Goal: Transaction & Acquisition: Purchase product/service

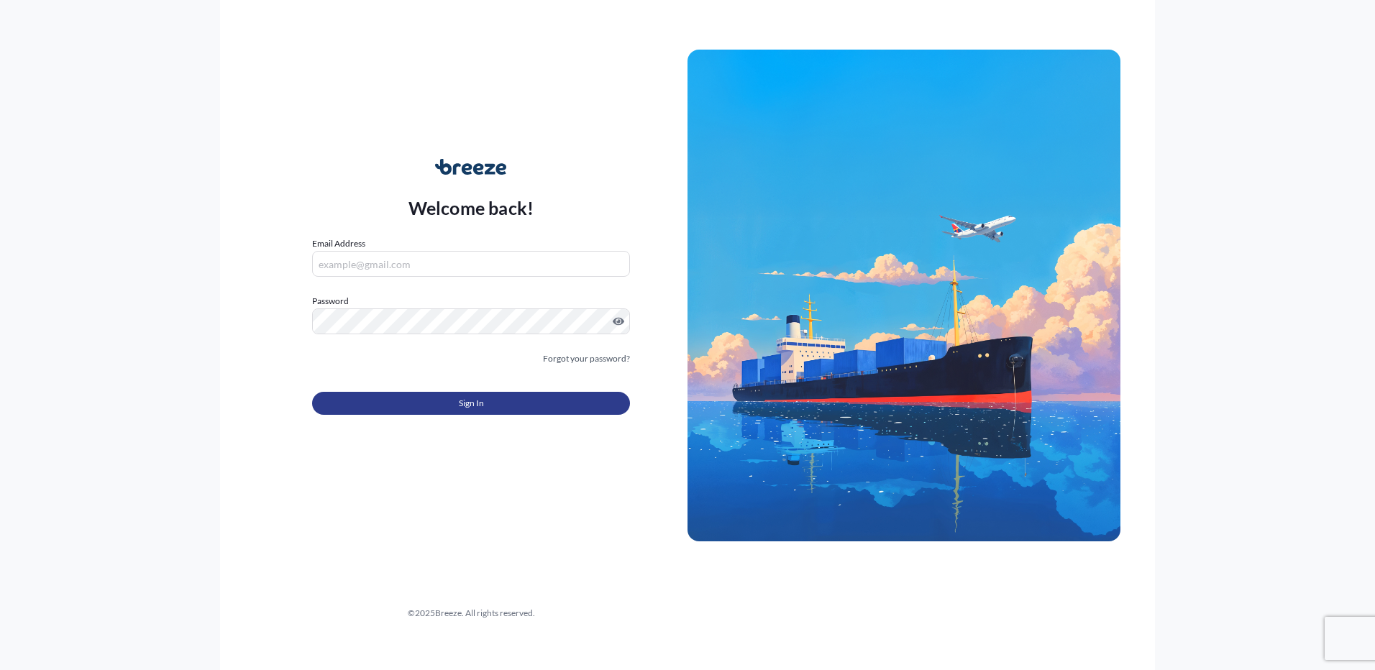
type input "[PERSON_NAME][EMAIL_ADDRESS][DOMAIN_NAME]"
click at [455, 402] on button "Sign In" at bounding box center [471, 403] width 318 height 23
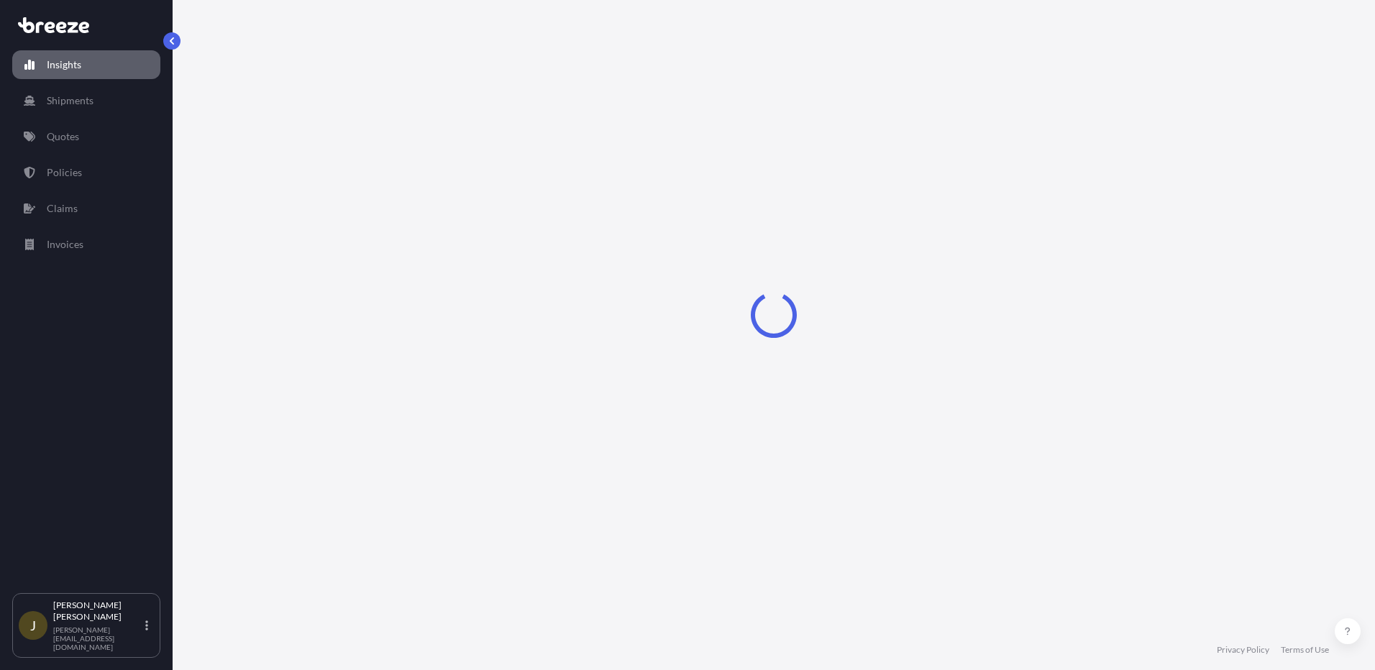
select select "2025"
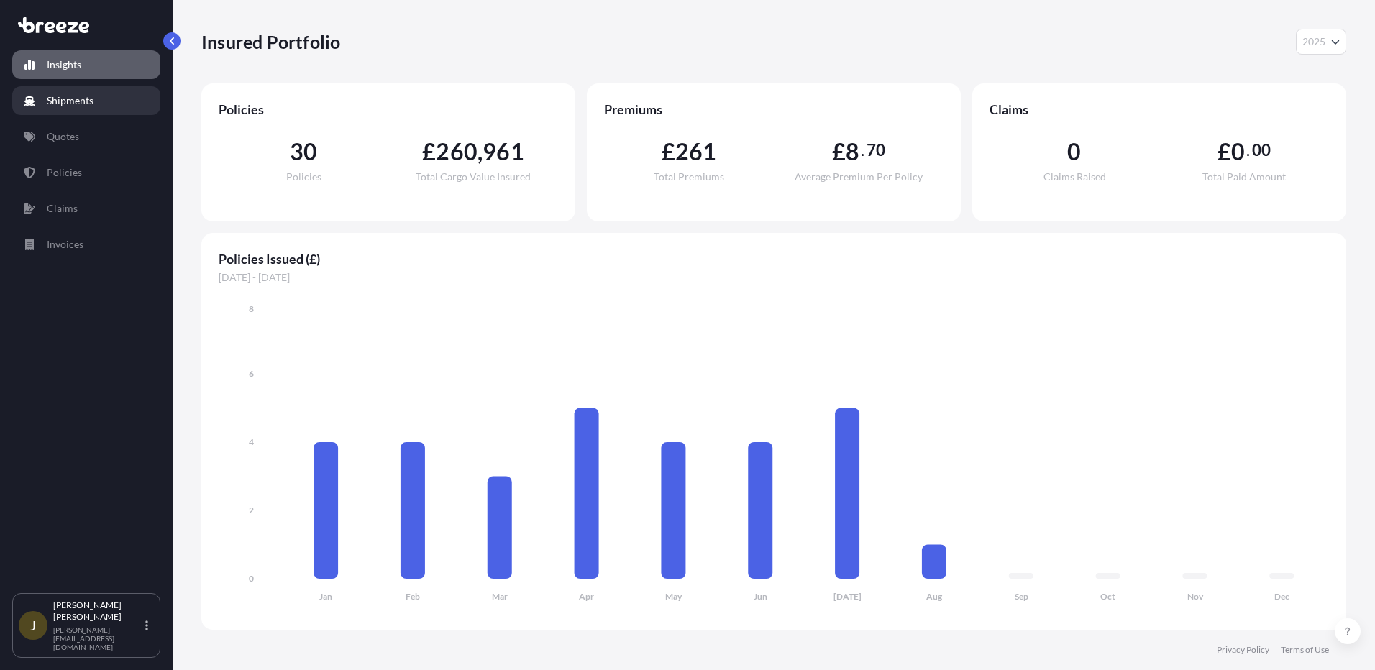
click at [65, 109] on link "Shipments" at bounding box center [86, 100] width 148 height 29
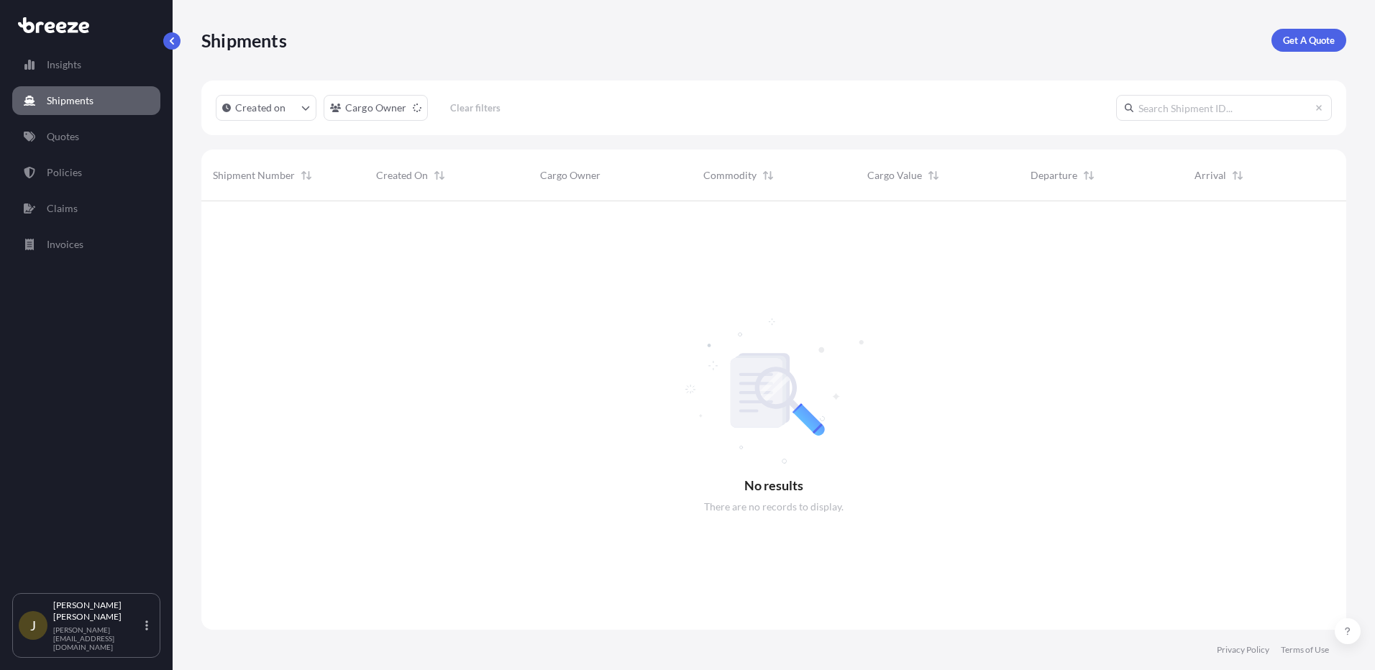
scroll to position [469, 1134]
click at [83, 136] on link "Quotes" at bounding box center [86, 136] width 148 height 29
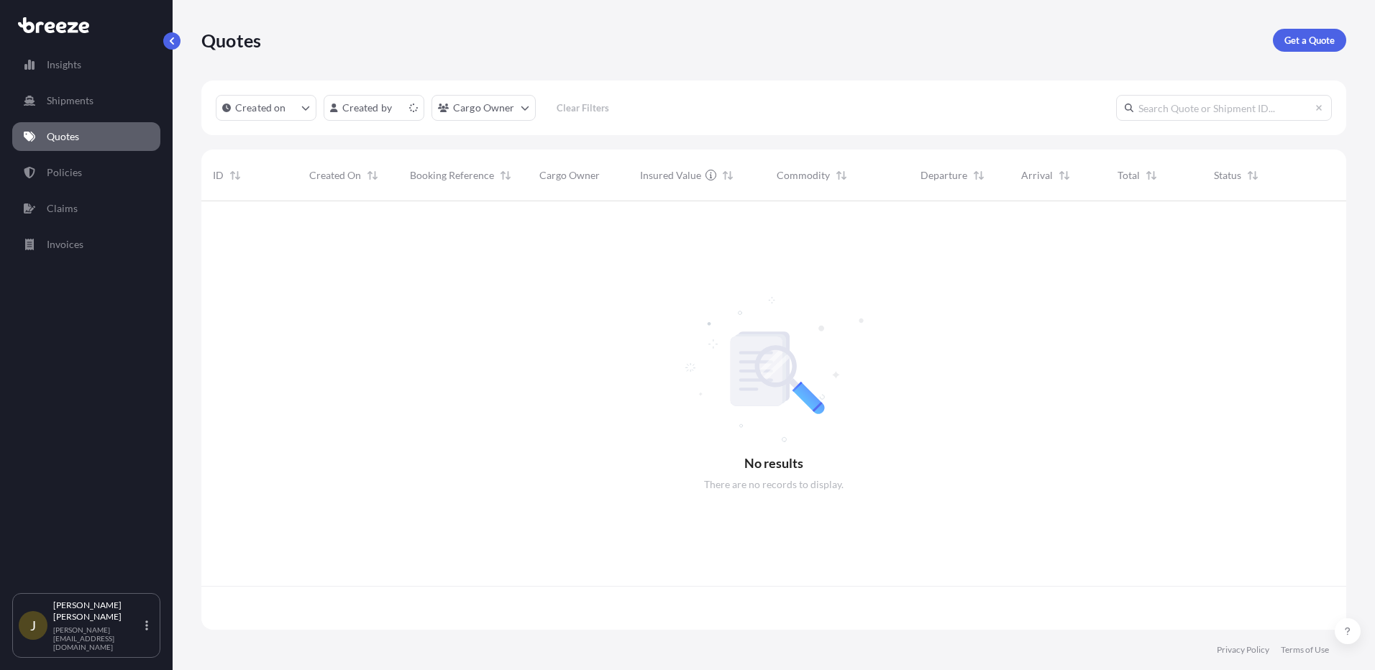
scroll to position [426, 1134]
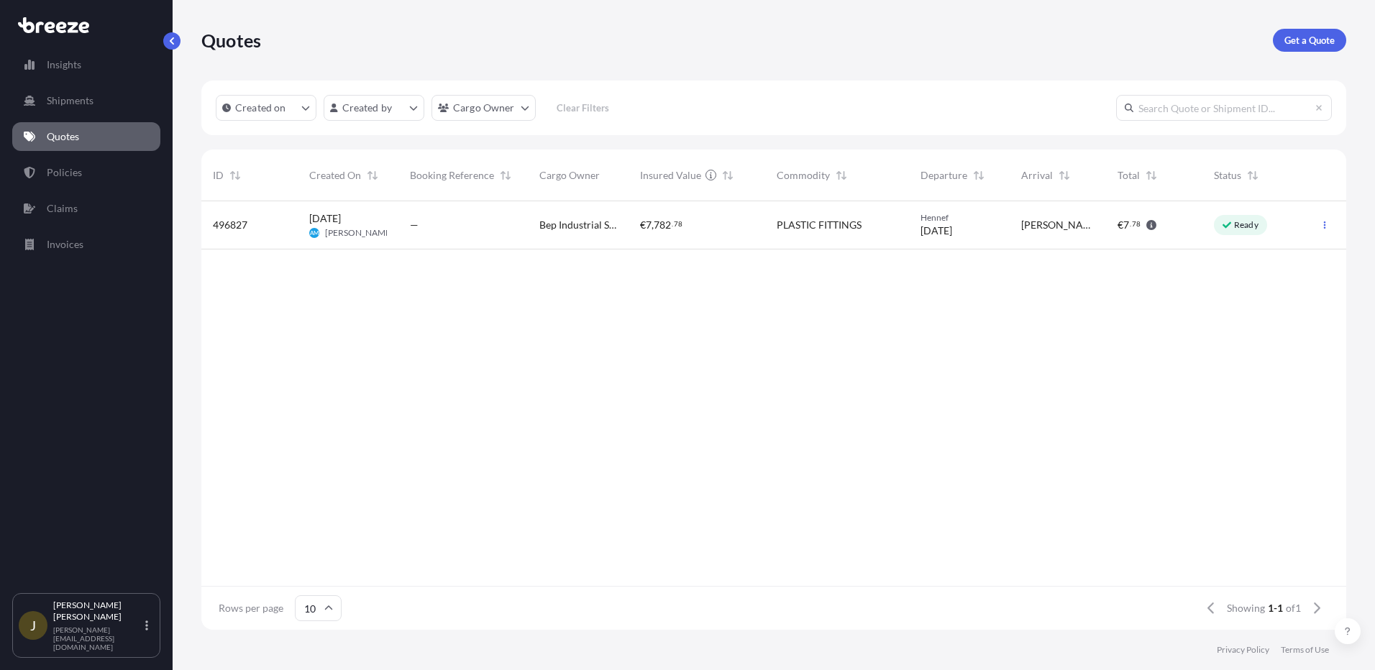
click at [1152, 224] on icon "button" at bounding box center [1151, 225] width 10 height 10
click at [1247, 231] on span "Ready" at bounding box center [1240, 225] width 36 height 14
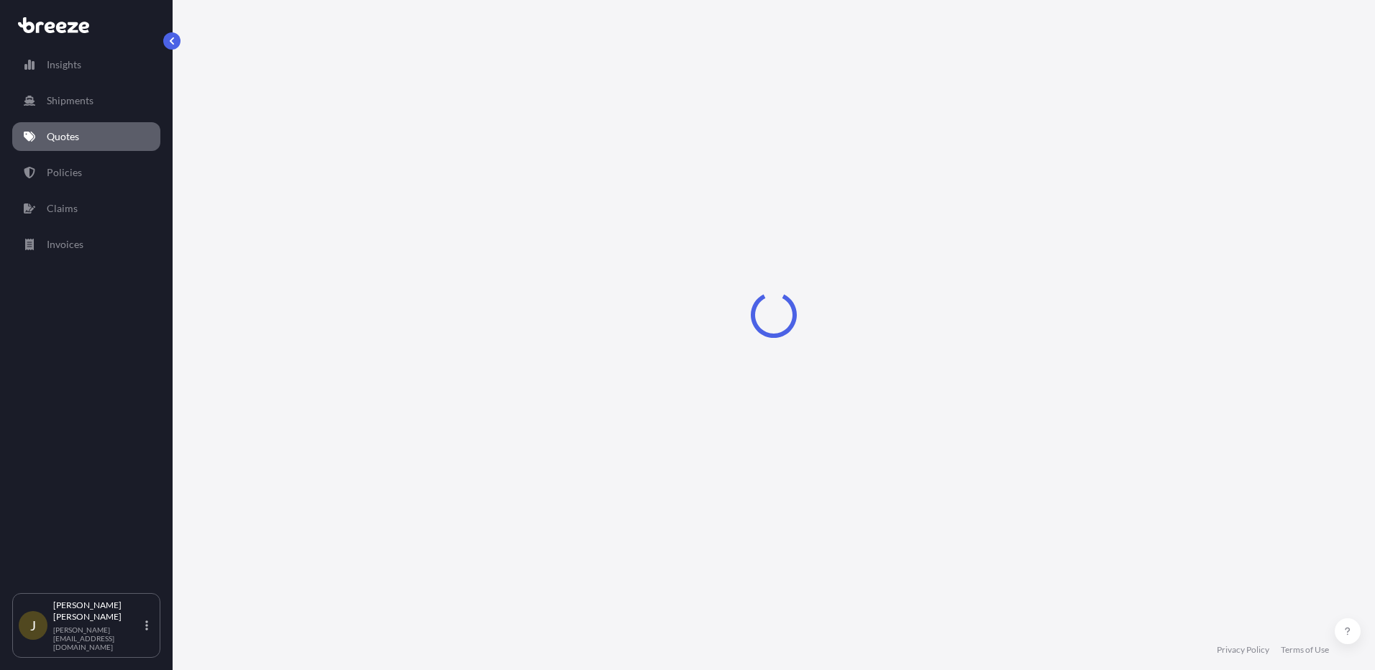
select select "Road"
select select "1"
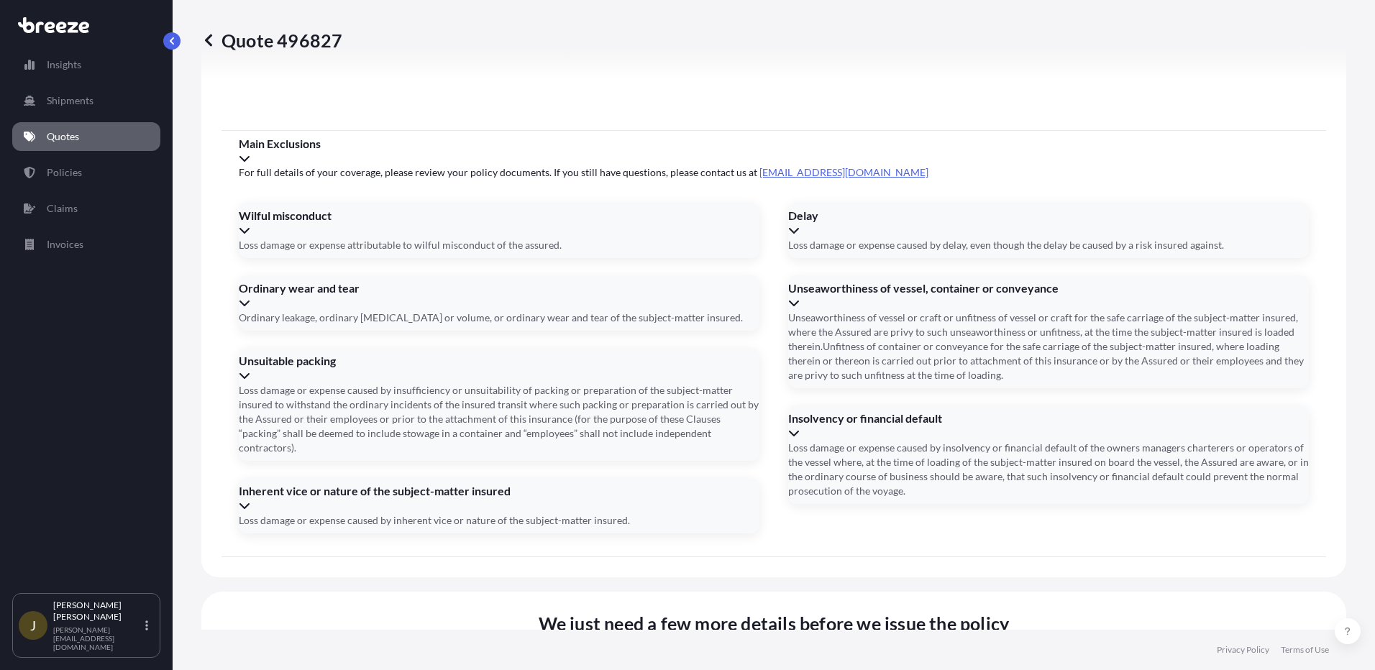
scroll to position [1612, 0]
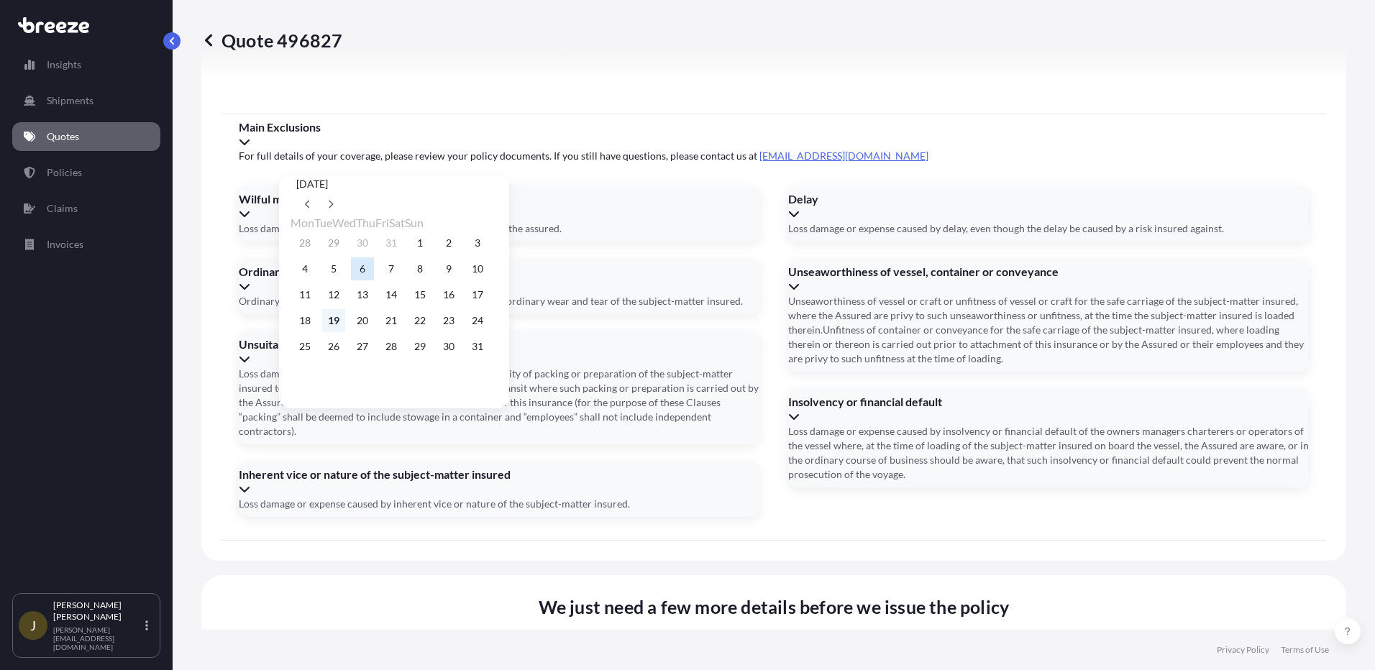
click at [340, 324] on button "19" at bounding box center [333, 320] width 23 height 23
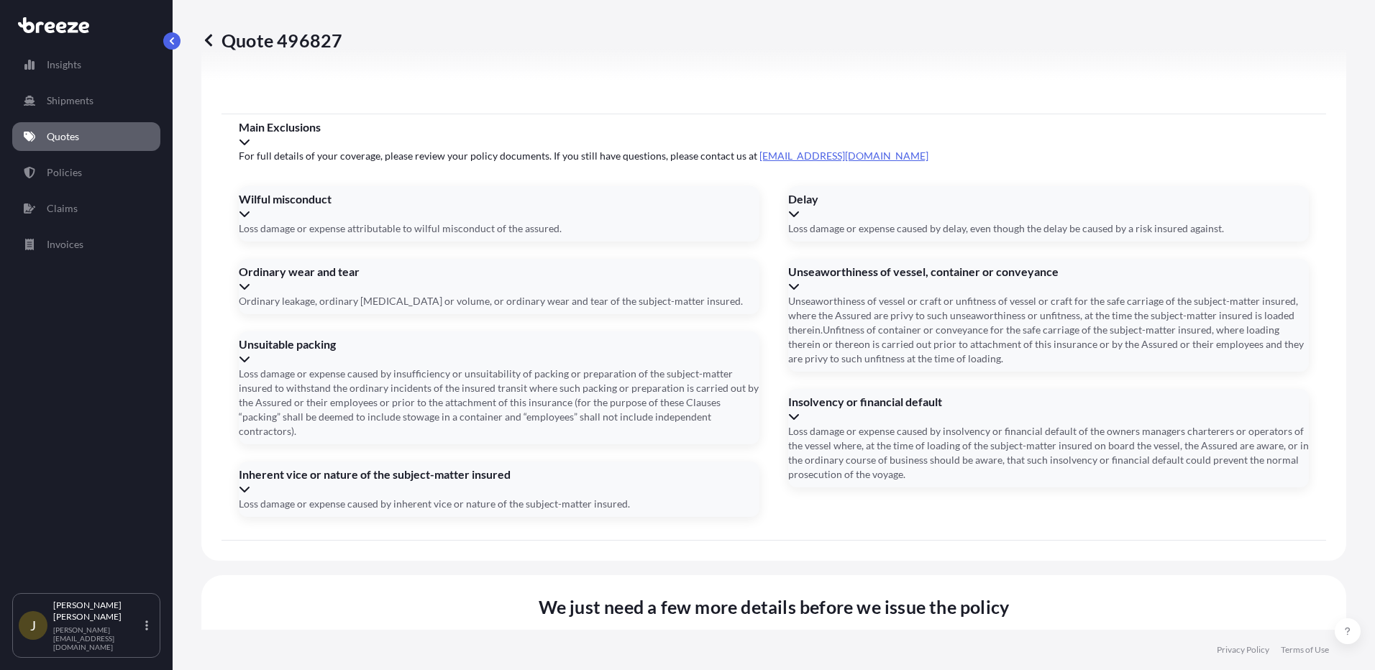
type input "[DATE]"
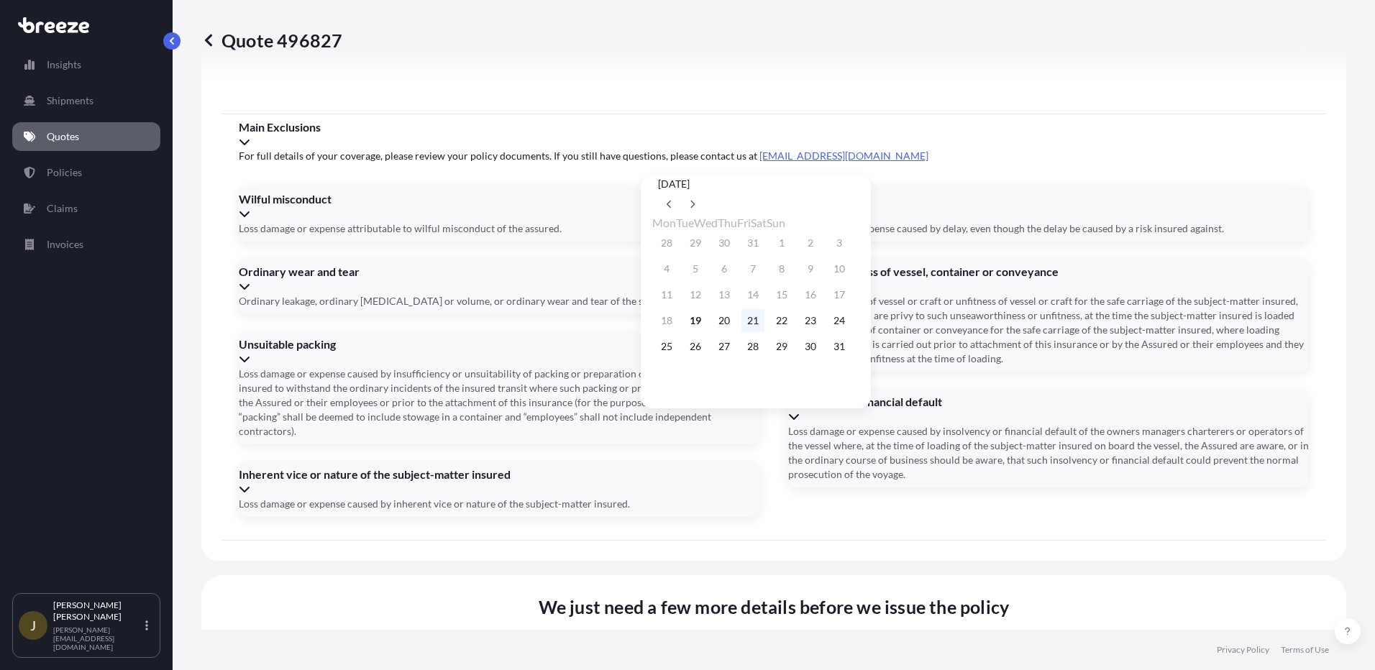
click at [764, 327] on button "21" at bounding box center [752, 320] width 23 height 23
type input "[DATE]"
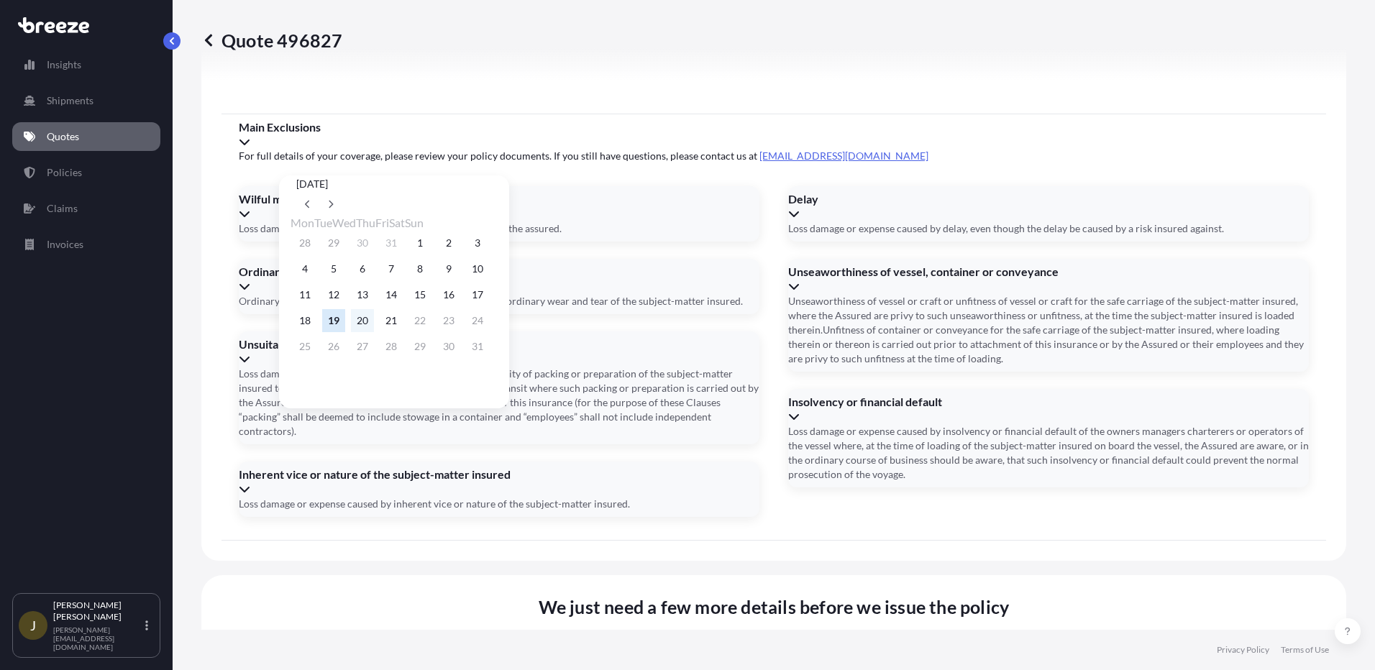
click at [367, 327] on button "20" at bounding box center [362, 320] width 23 height 23
type input "[DATE]"
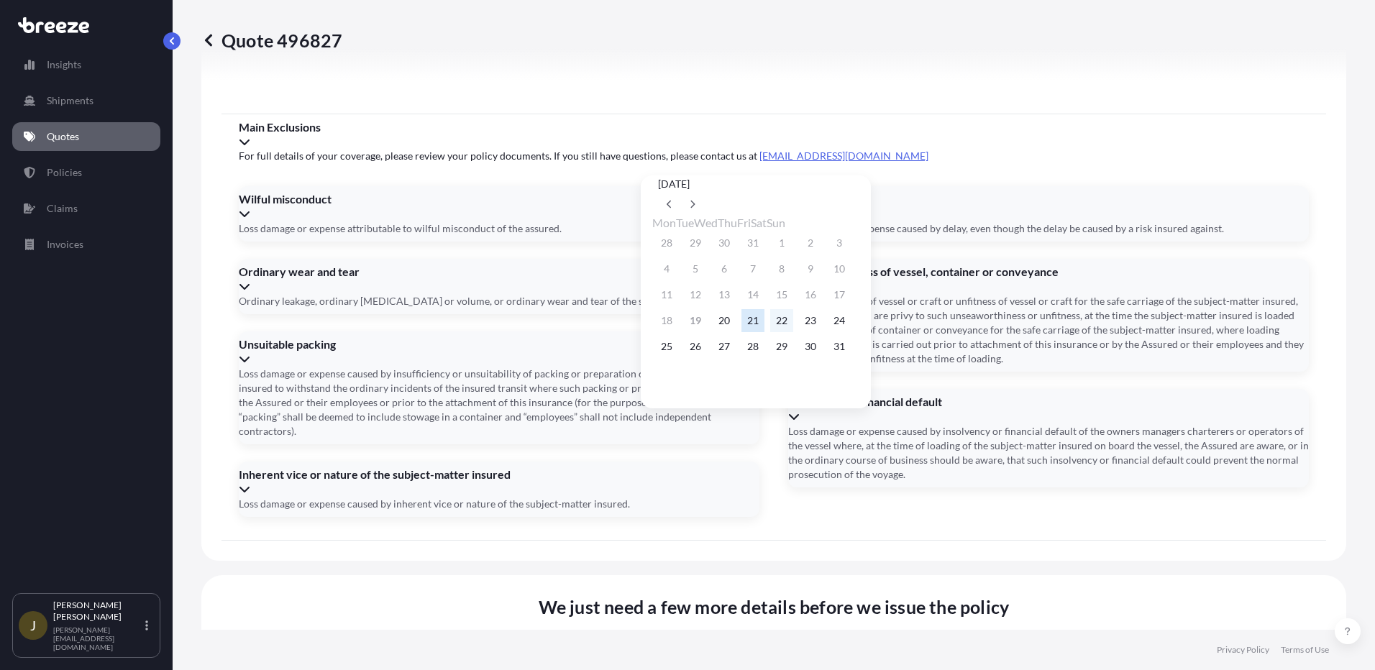
click at [793, 331] on button "22" at bounding box center [781, 320] width 23 height 23
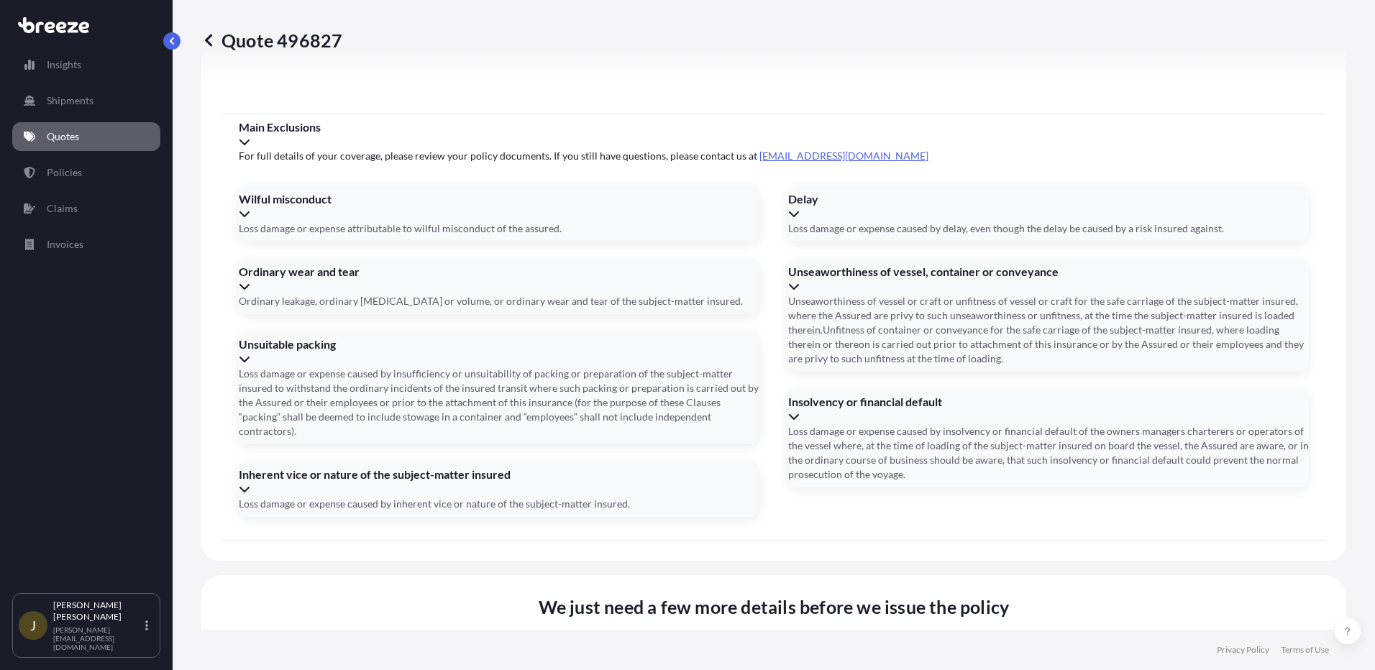
type input "[DATE]"
type input "b"
type input "B-RI250980"
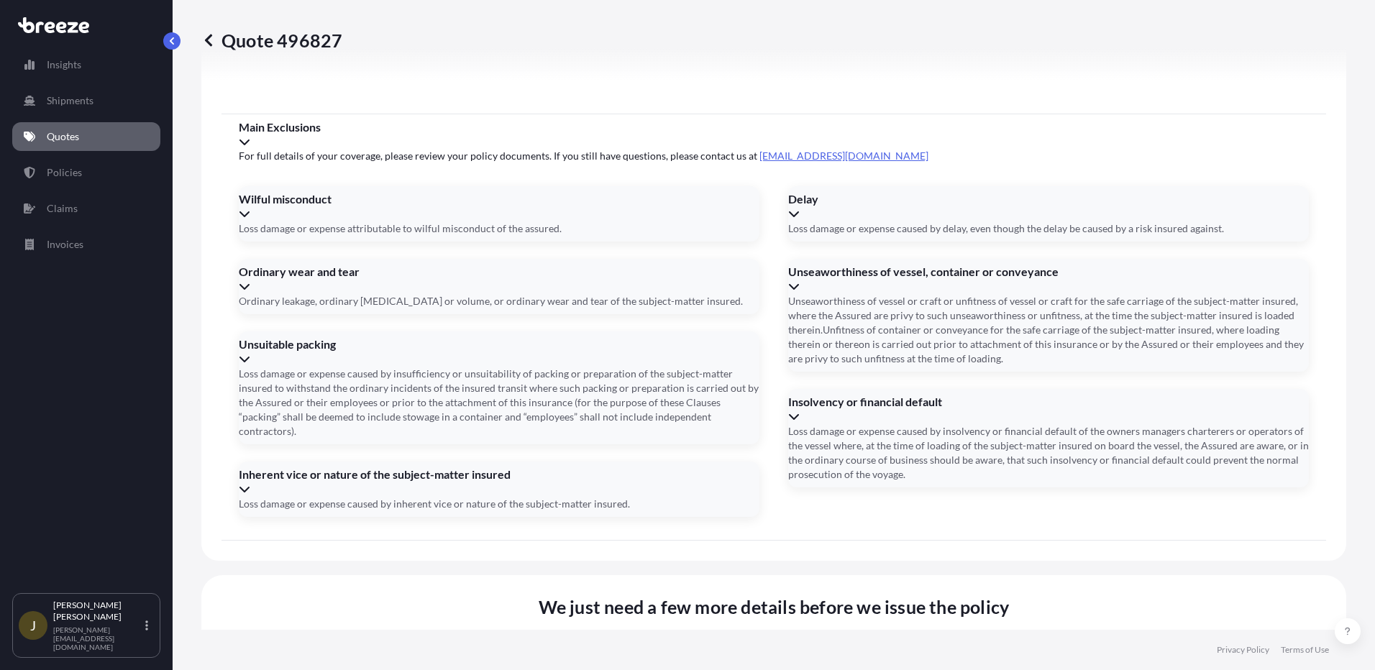
type input "PH98 TES"
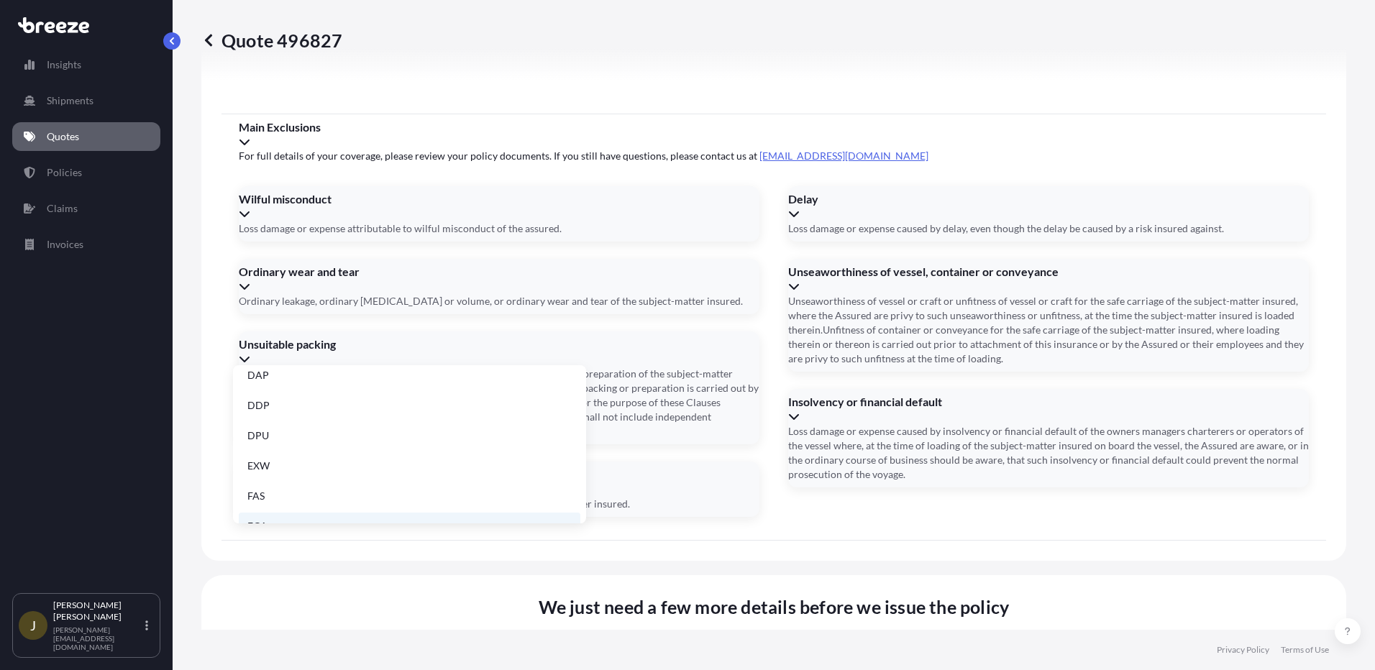
scroll to position [144, 0]
click at [276, 521] on li "FCA" at bounding box center [410, 512] width 342 height 27
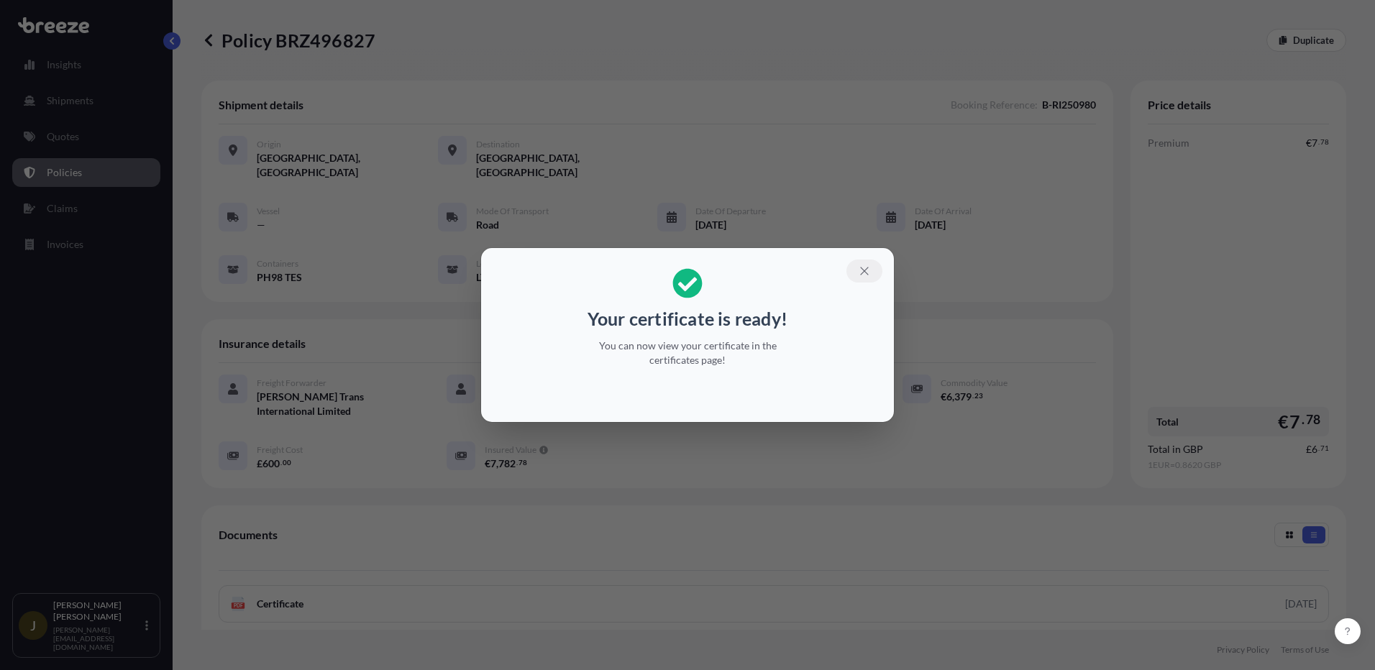
click at [862, 274] on icon "button" at bounding box center [864, 271] width 13 height 13
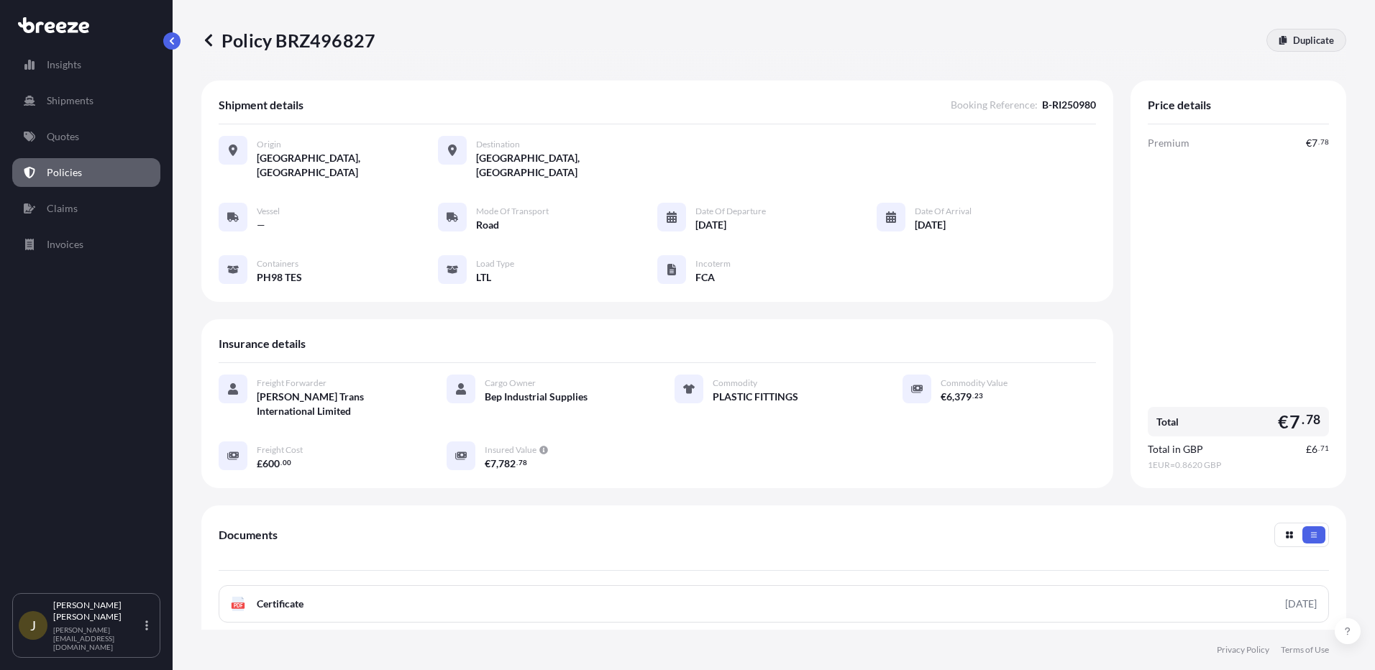
click at [1297, 40] on p "Duplicate" at bounding box center [1313, 40] width 41 height 14
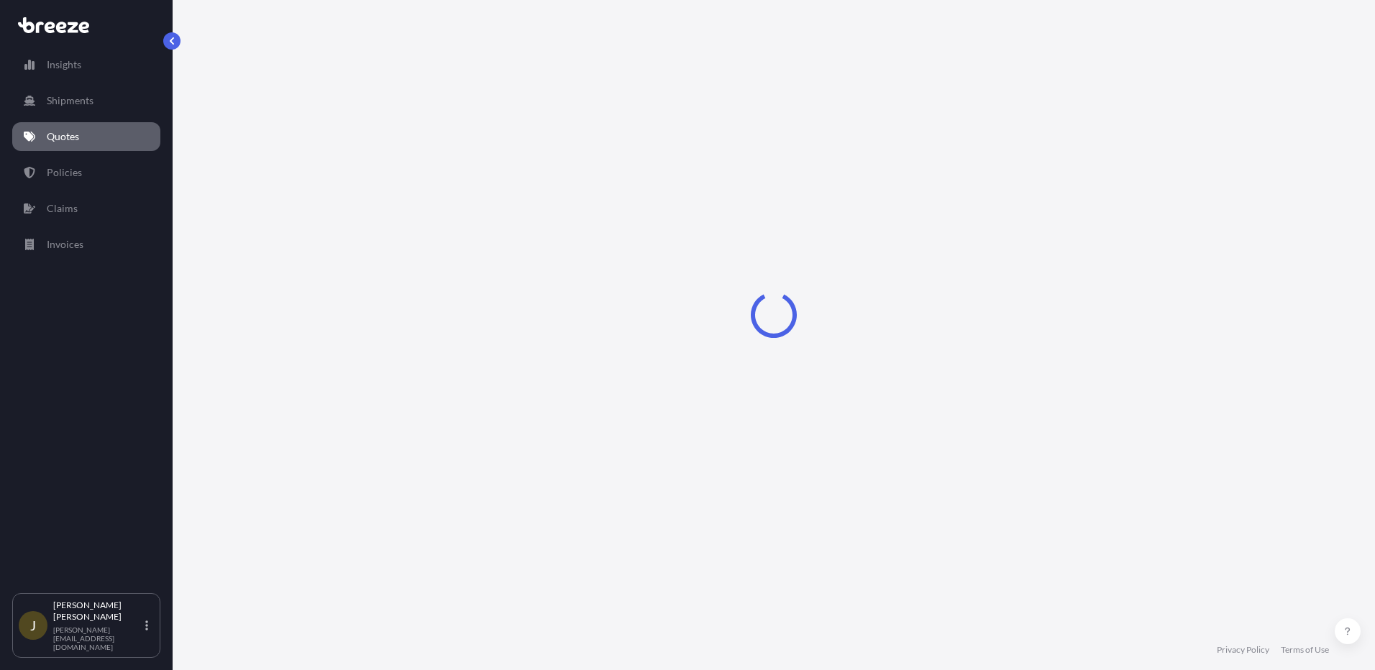
select select "Road"
select select "1"
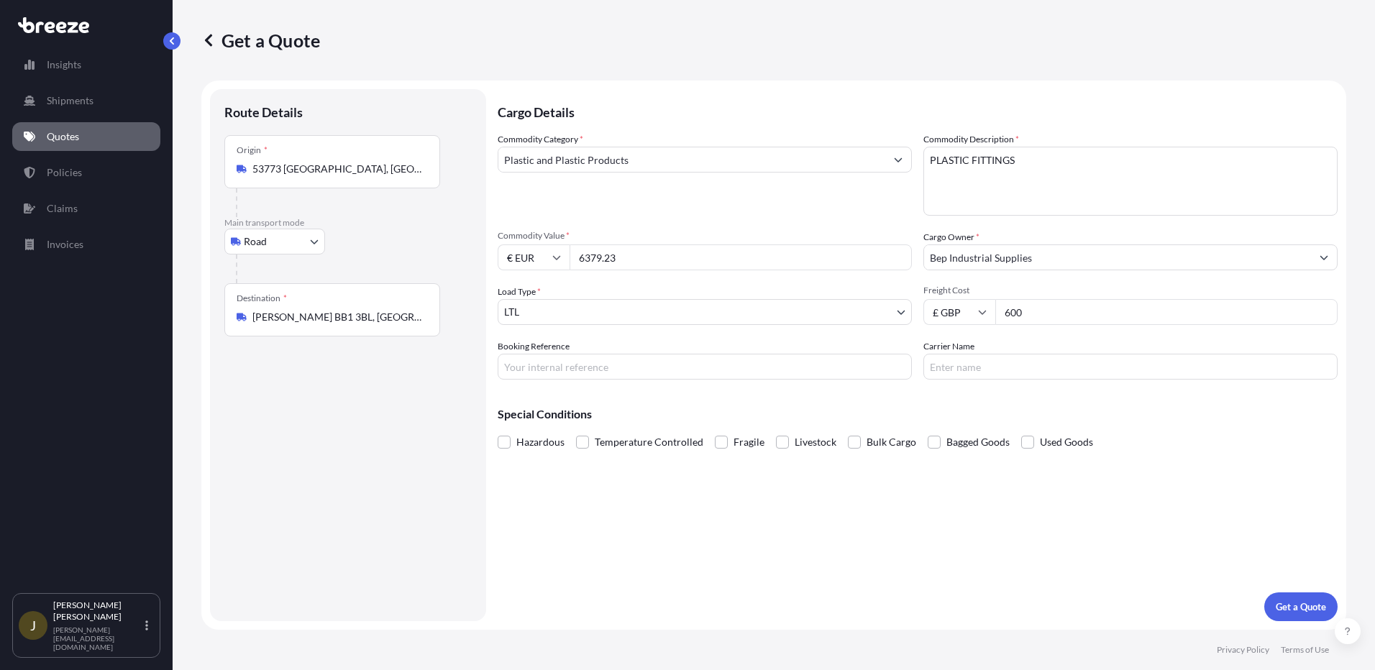
click at [1029, 316] on input "600" at bounding box center [1166, 312] width 342 height 26
type input "6"
type input "550"
click at [633, 264] on input "6379.23" at bounding box center [740, 257] width 342 height 26
type input "6"
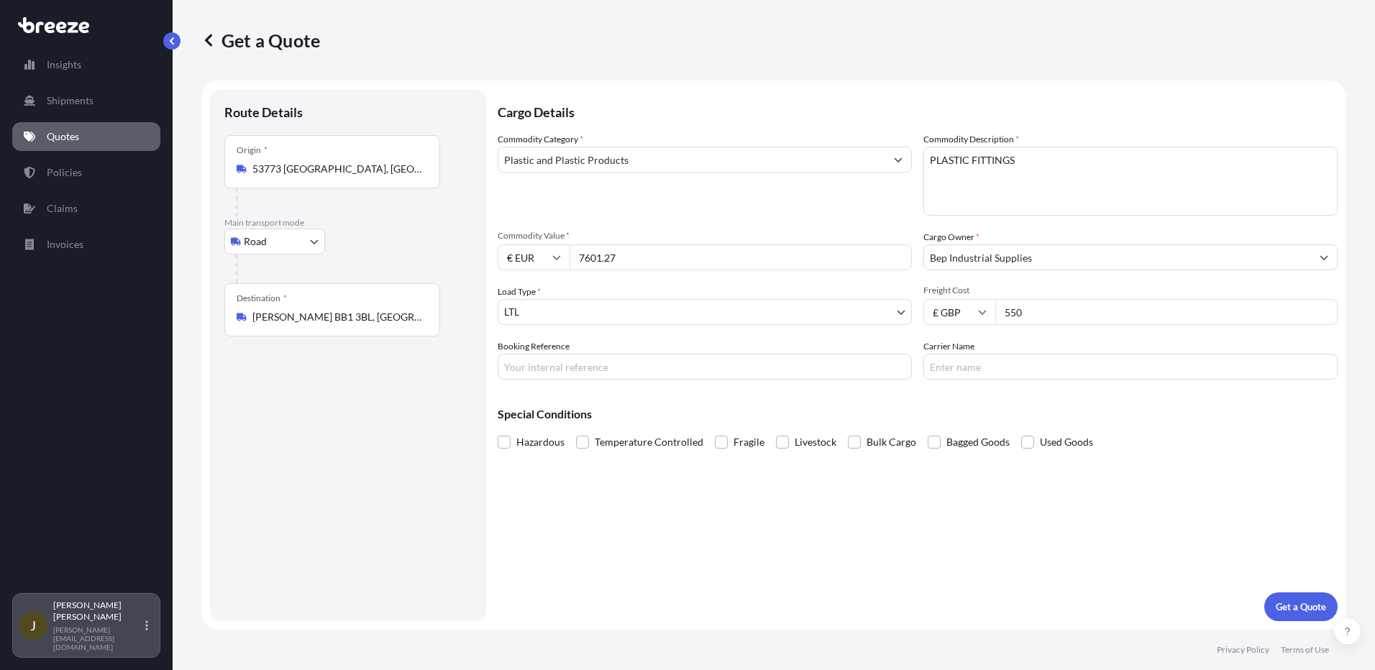
type input "7601.27"
click at [1023, 308] on input "550" at bounding box center [1166, 312] width 342 height 26
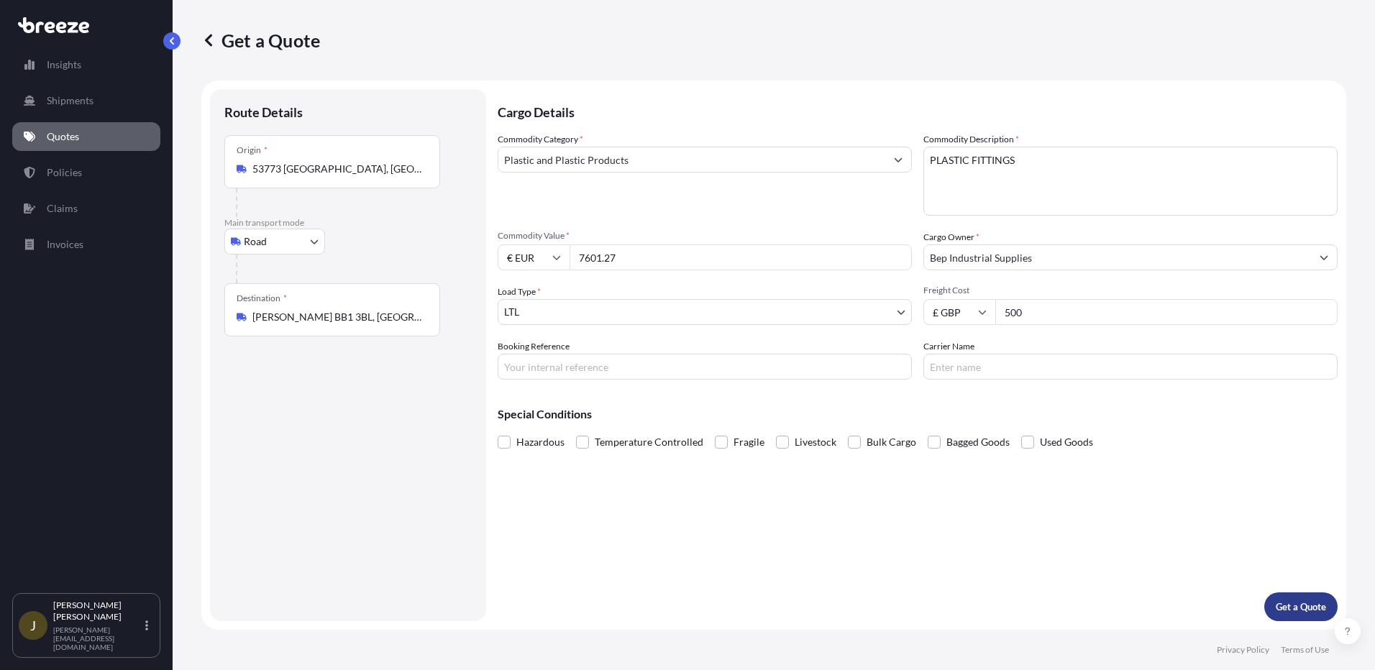
type input "500"
click at [1286, 607] on p "Get a Quote" at bounding box center [1300, 607] width 50 height 14
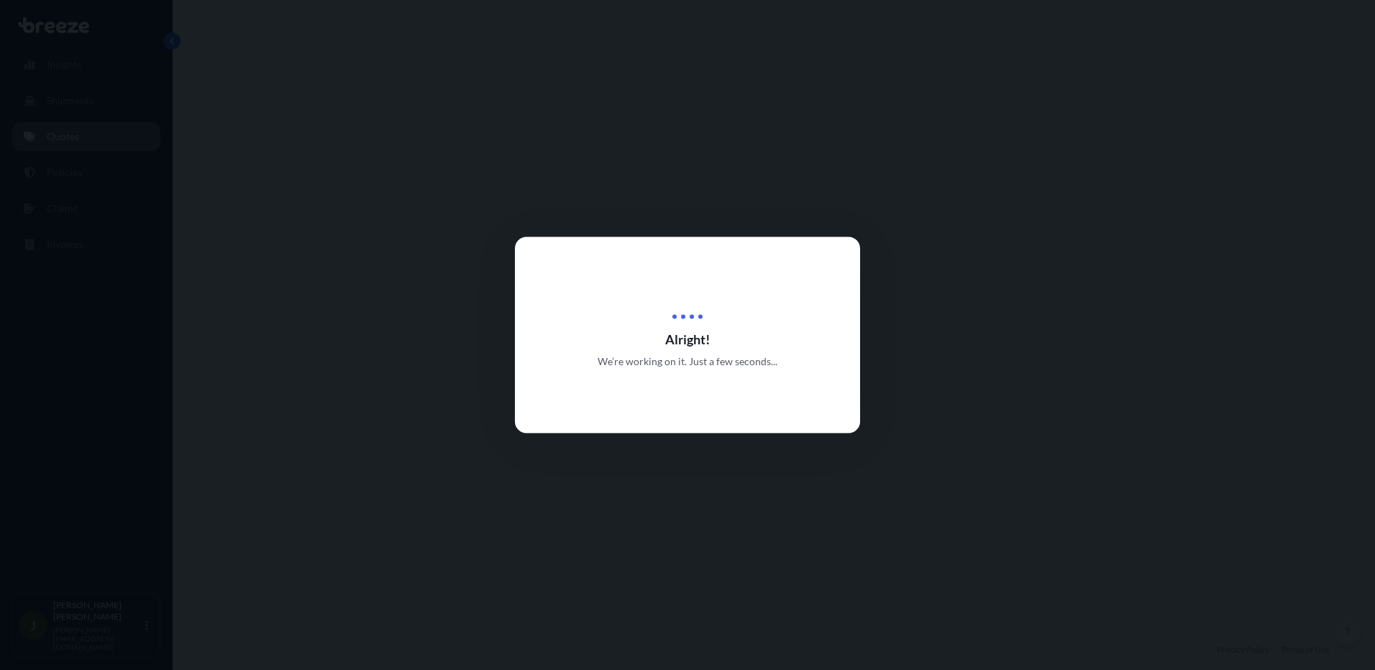
select select "Road"
select select "1"
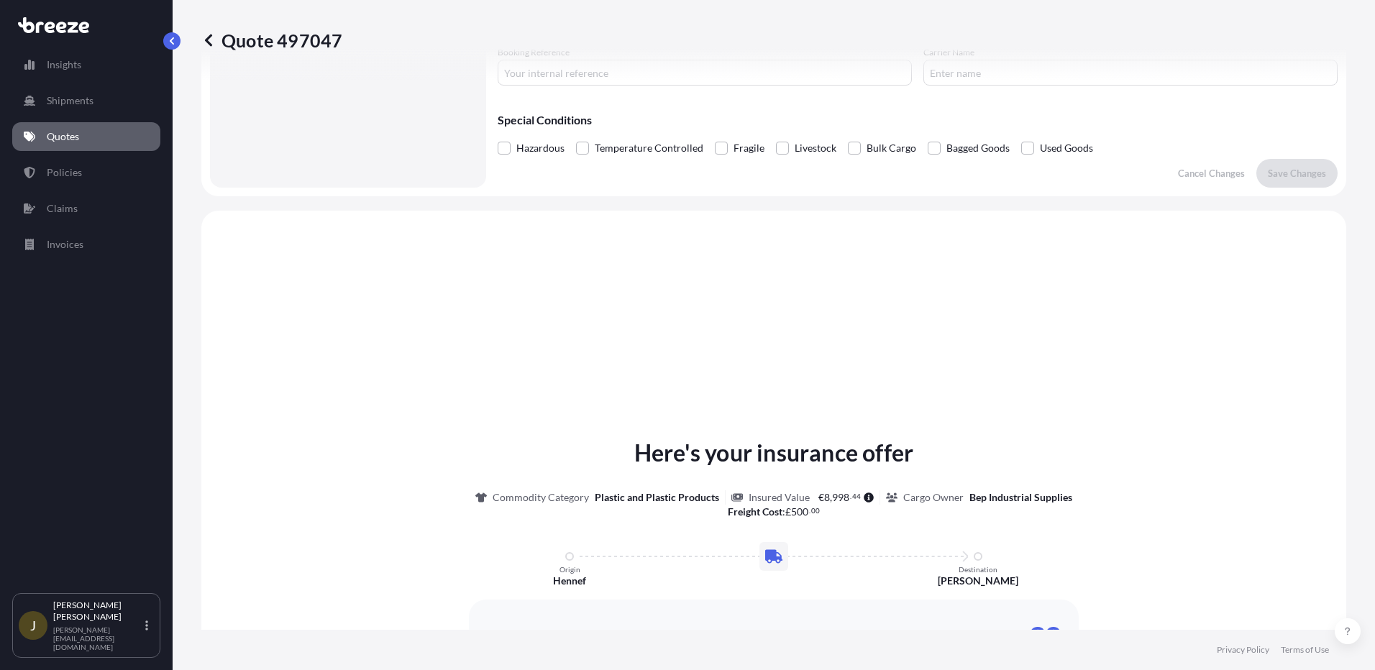
scroll to position [433, 0]
